Goal: Information Seeking & Learning: Learn about a topic

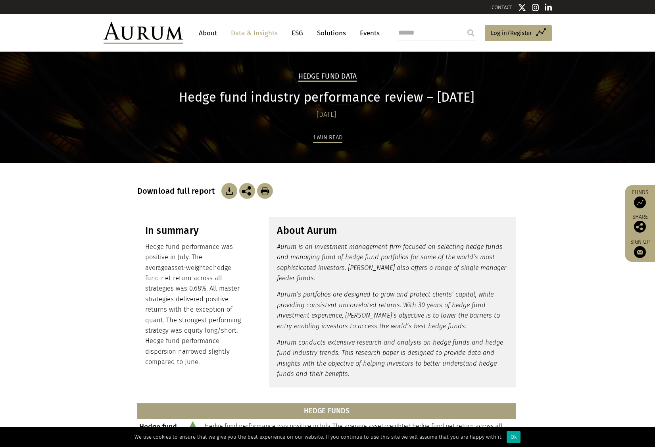
click at [223, 192] on img at bounding box center [229, 191] width 16 height 16
click at [253, 31] on link "Data & Insights" at bounding box center [254, 33] width 55 height 15
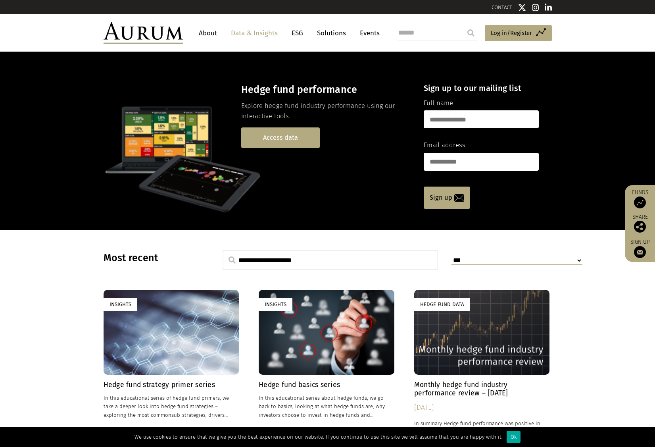
click at [281, 138] on link "Access data" at bounding box center [280, 137] width 79 height 20
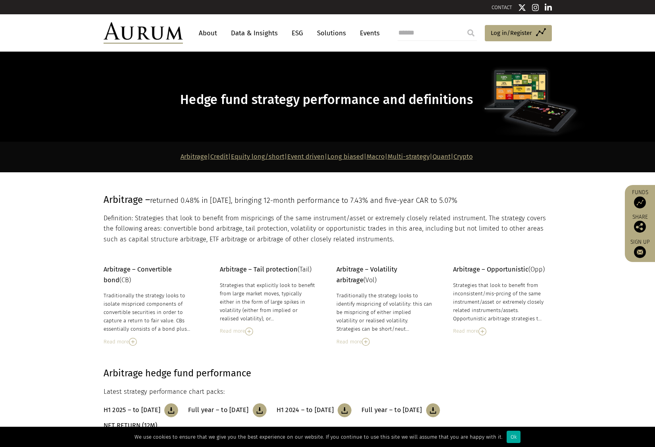
click at [239, 33] on link "Data & Insights" at bounding box center [254, 33] width 55 height 15
